Goal: Check status

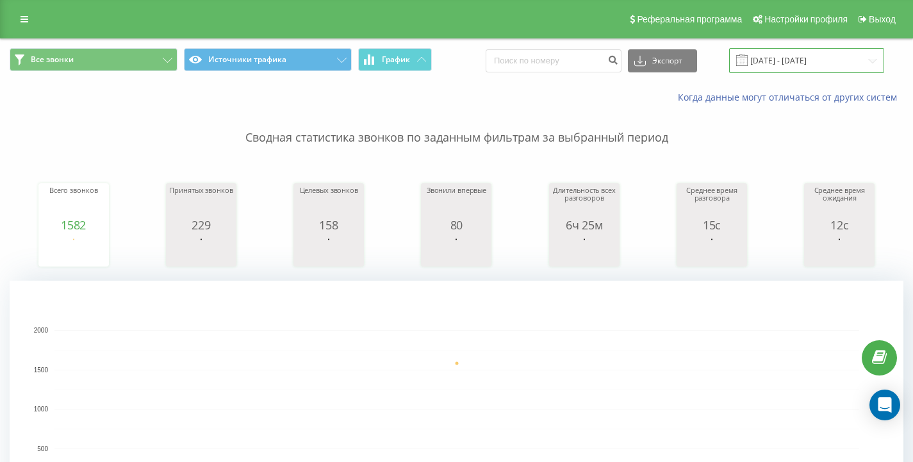
click at [798, 55] on input "[DATE] - [DATE]" at bounding box center [806, 60] width 155 height 25
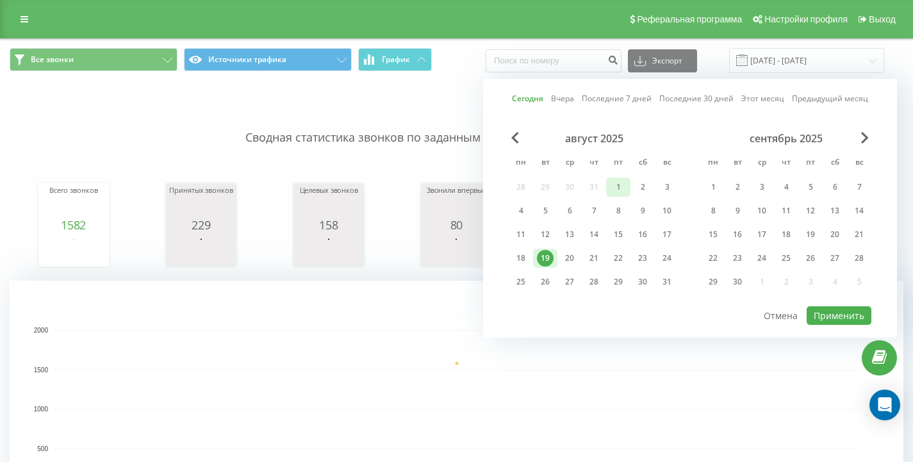
click at [610, 184] on div "1" at bounding box center [618, 187] width 17 height 17
click at [568, 259] on div "20" at bounding box center [569, 258] width 17 height 17
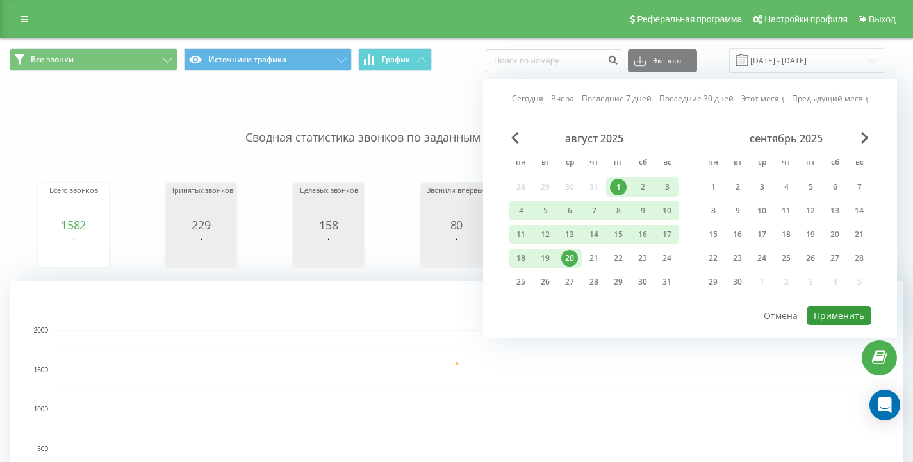
click at [844, 311] on button "Применить" at bounding box center [838, 315] width 65 height 19
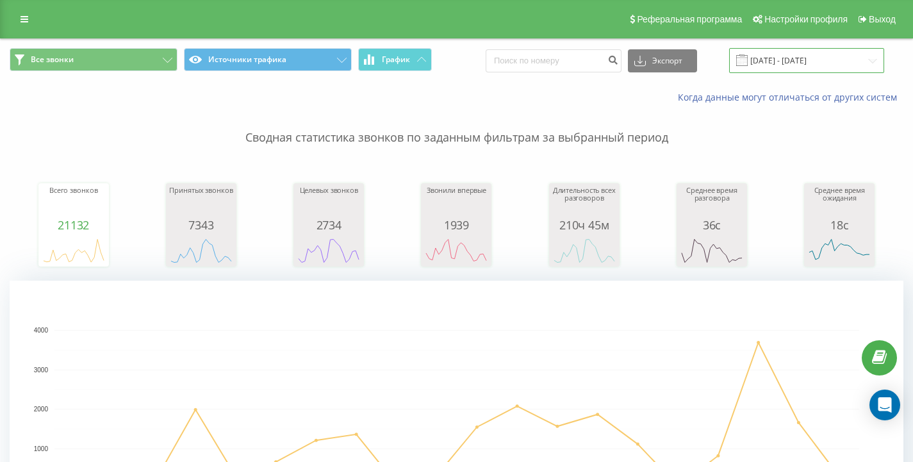
click at [790, 58] on input "[DATE] - [DATE]" at bounding box center [806, 60] width 155 height 25
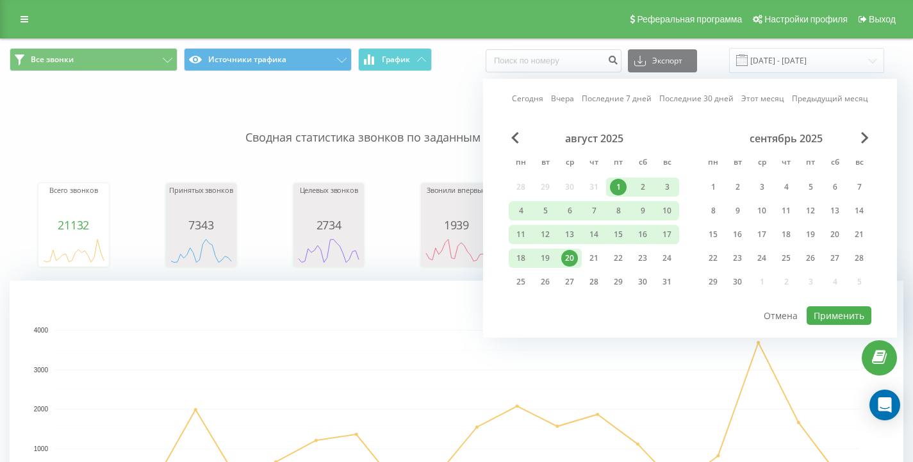
click at [573, 256] on div "20" at bounding box center [569, 258] width 17 height 17
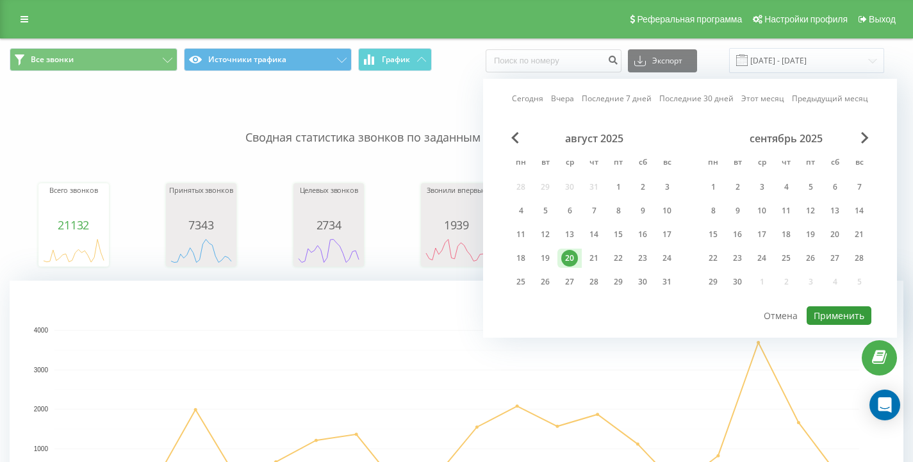
click at [833, 316] on button "Применить" at bounding box center [838, 315] width 65 height 19
type input "[DATE] - [DATE]"
